Goal: Check status: Check status

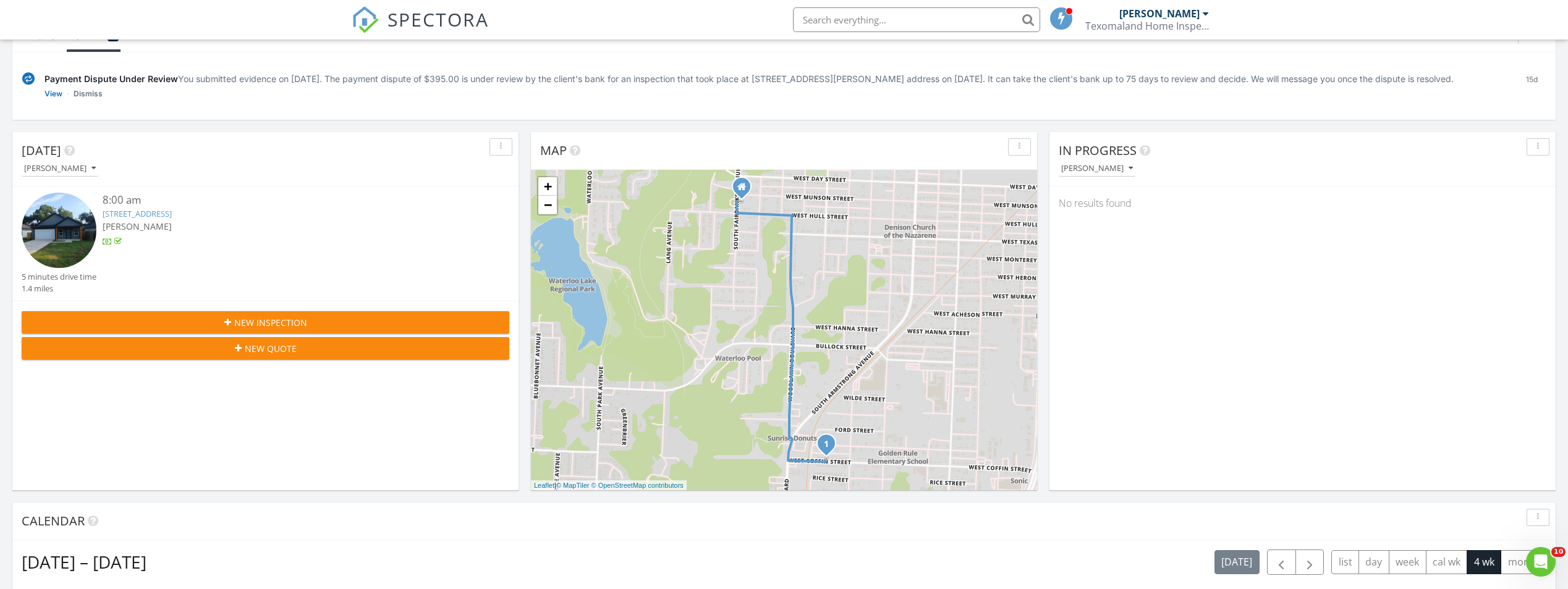
scroll to position [433, 0]
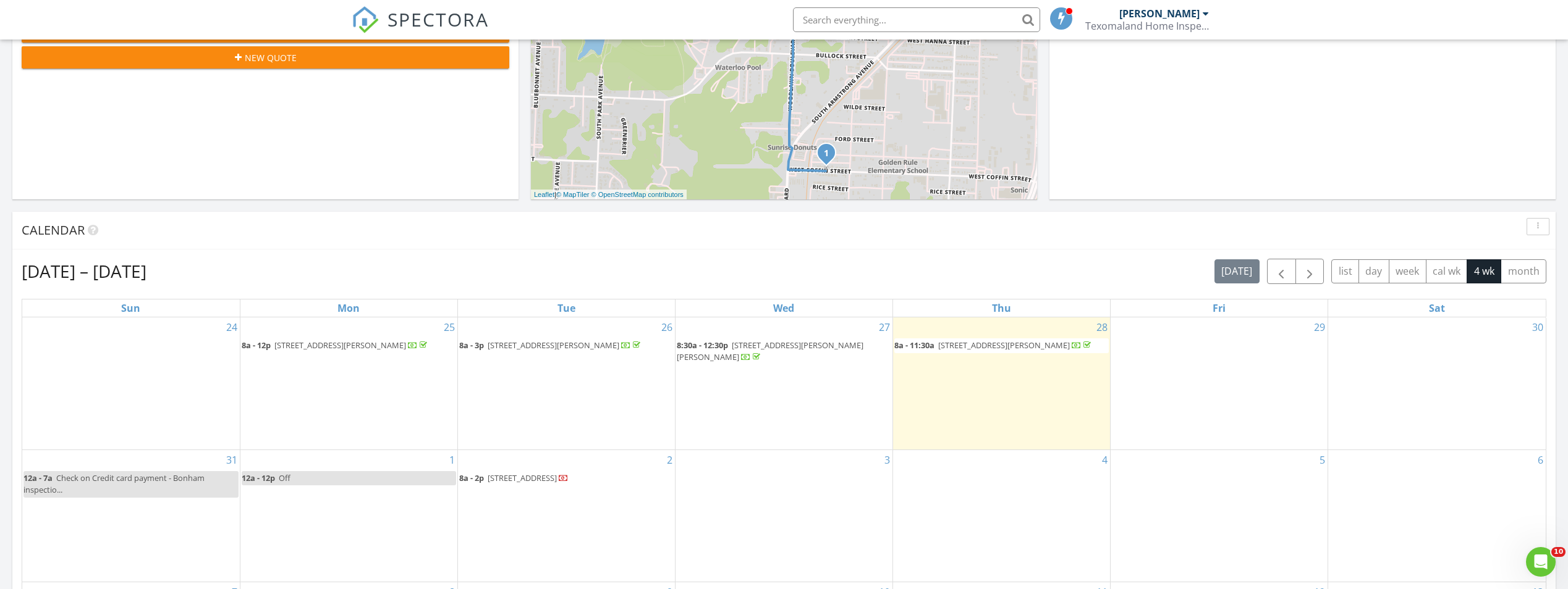
click at [952, 351] on span "1027 W Coffin St, Denison 75020" at bounding box center [1004, 345] width 132 height 11
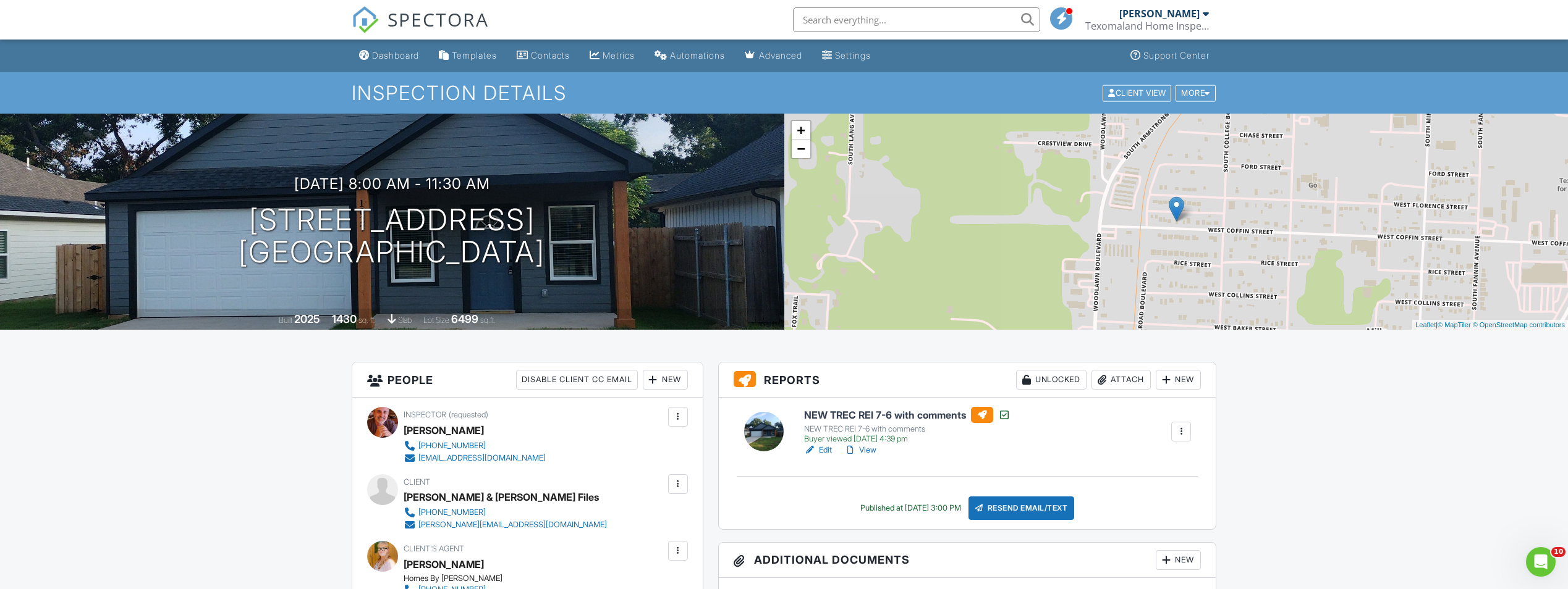
click at [871, 450] on link "View" at bounding box center [860, 450] width 32 height 12
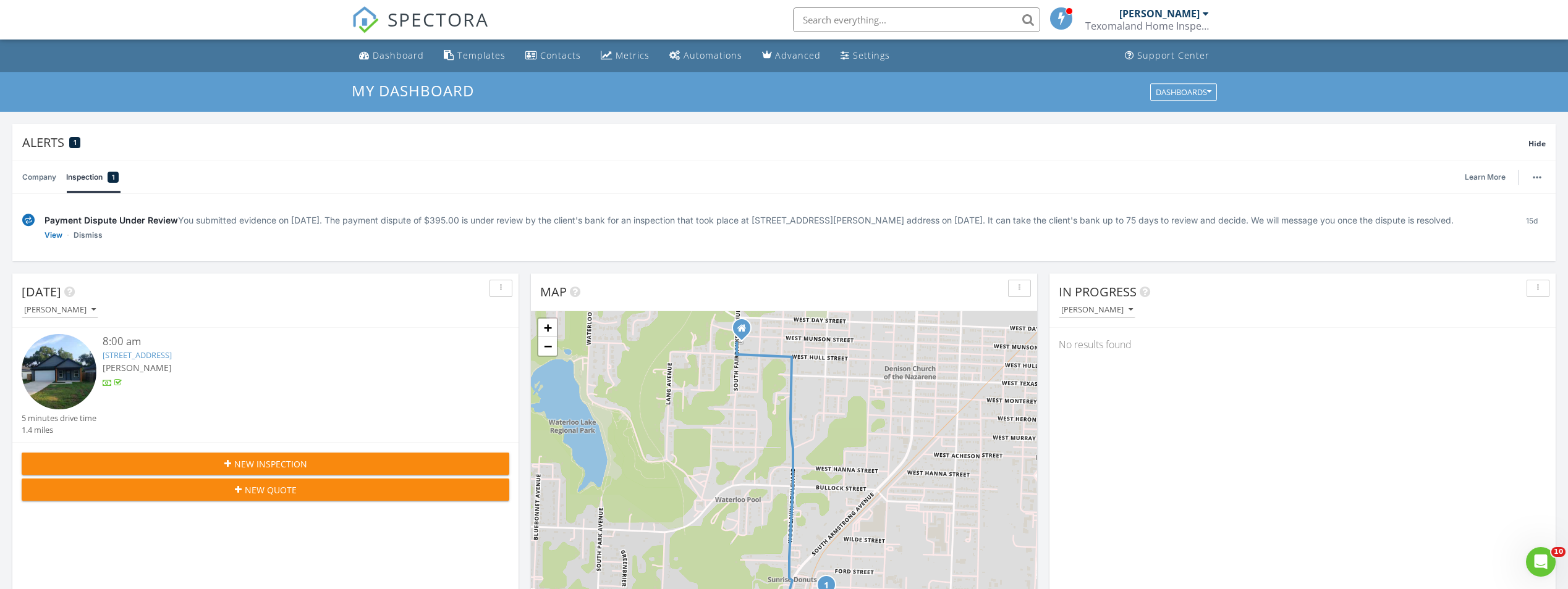
click at [172, 361] on link "1027 W Coffin St, Denison, TX 75020" at bounding box center [137, 355] width 69 height 11
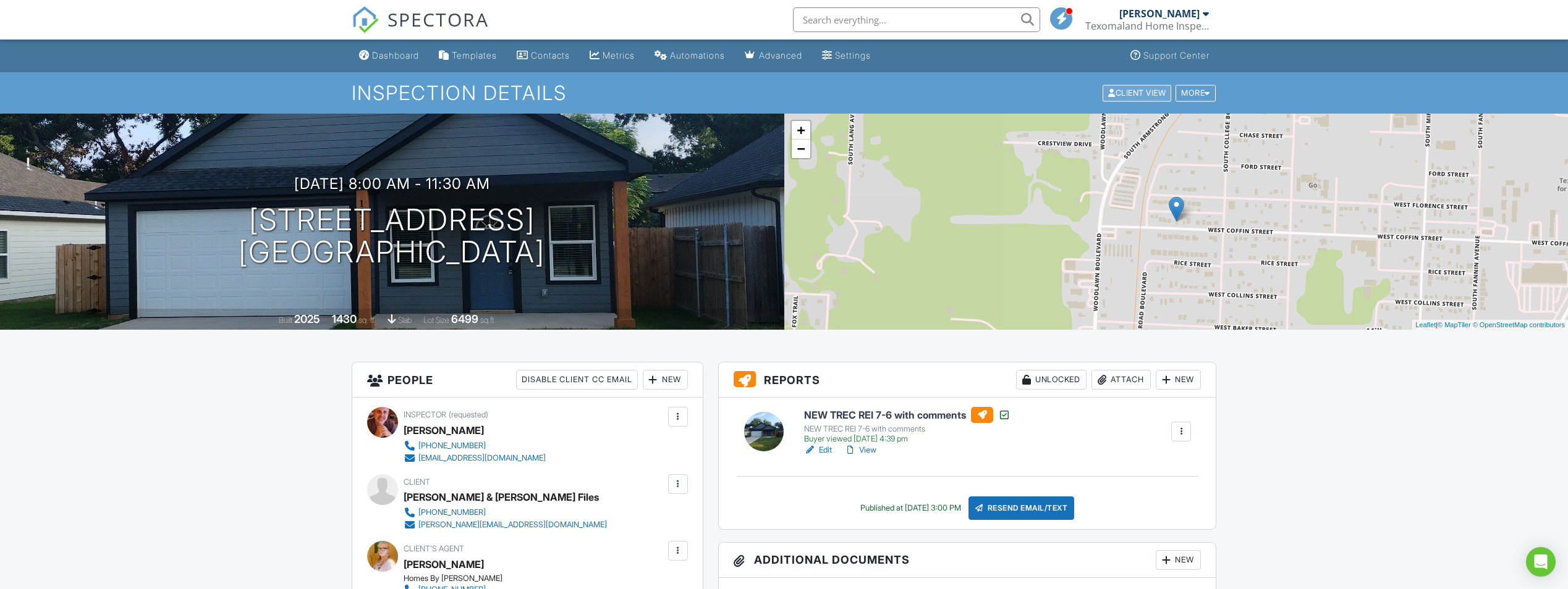
click at [1122, 94] on div "Client View" at bounding box center [1137, 93] width 68 height 16
